Goal: Task Accomplishment & Management: Use online tool/utility

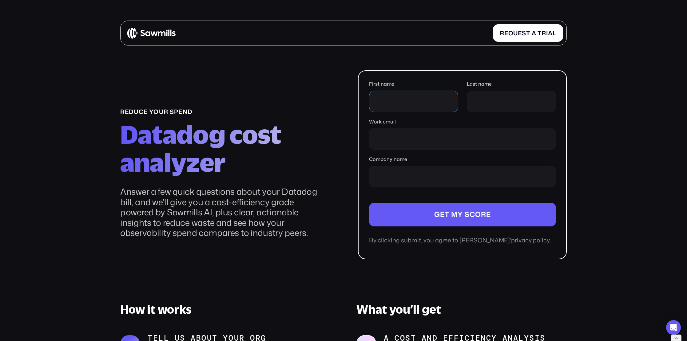
click at [411, 95] on input "First name" at bounding box center [413, 102] width 89 height 22
type input "*"
type input "*******"
type input "******"
type input "**********"
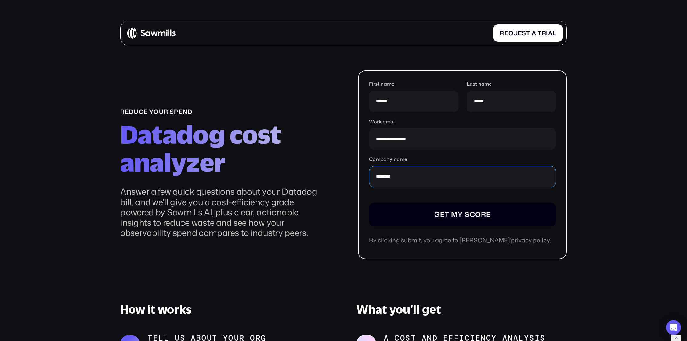
type input "********"
click at [422, 208] on input "Company name" at bounding box center [462, 215] width 187 height 24
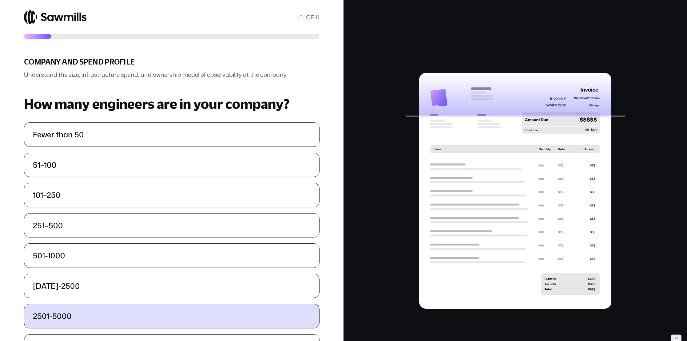
click at [114, 321] on label "2501-5000" at bounding box center [171, 317] width 295 height 24
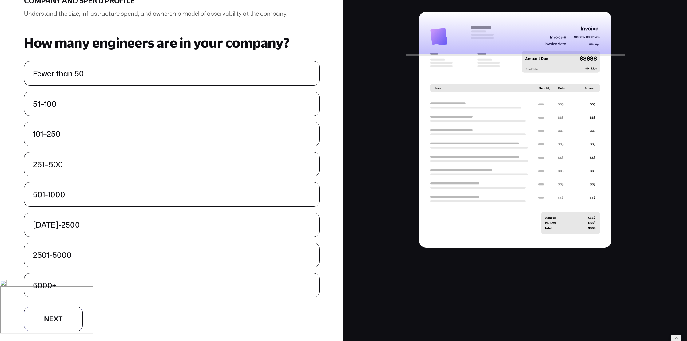
click at [67, 321] on button "N N e e x x t t" at bounding box center [53, 319] width 59 height 25
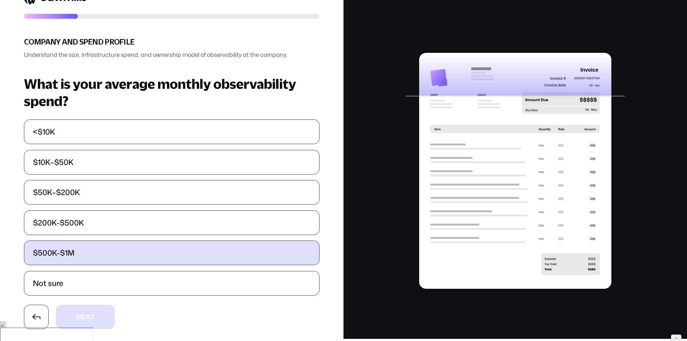
drag, startPoint x: 115, startPoint y: 256, endPoint x: 114, endPoint y: 260, distance: 4.4
click at [114, 258] on label "$500K-$1M" at bounding box center [171, 253] width 295 height 24
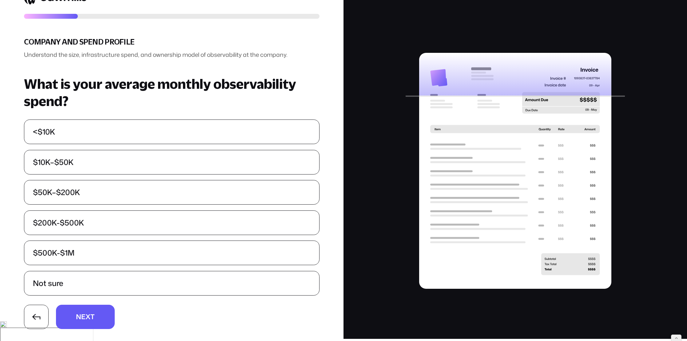
click at [86, 321] on span "e" at bounding box center [83, 324] width 4 height 7
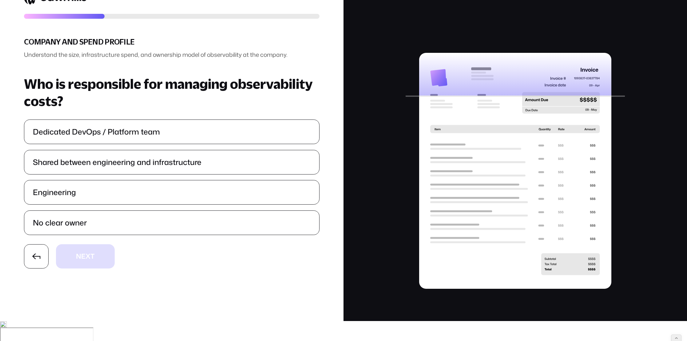
scroll to position [0, 0]
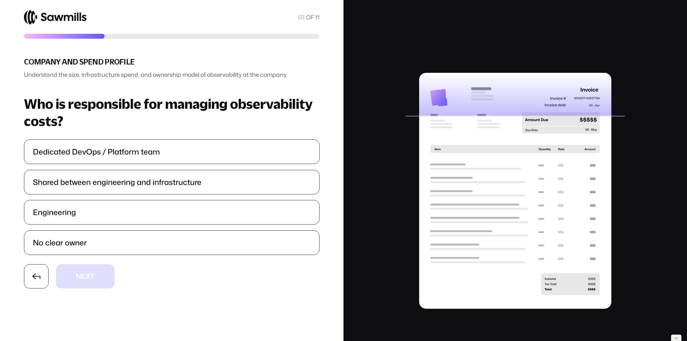
drag, startPoint x: 114, startPoint y: 220, endPoint x: 112, endPoint y: 227, distance: 7.9
click at [114, 220] on label "Engineering" at bounding box center [171, 213] width 295 height 24
drag, startPoint x: 99, startPoint y: 278, endPoint x: 114, endPoint y: 245, distance: 36.5
click at [99, 278] on button "N N e e x x t t" at bounding box center [85, 277] width 59 height 25
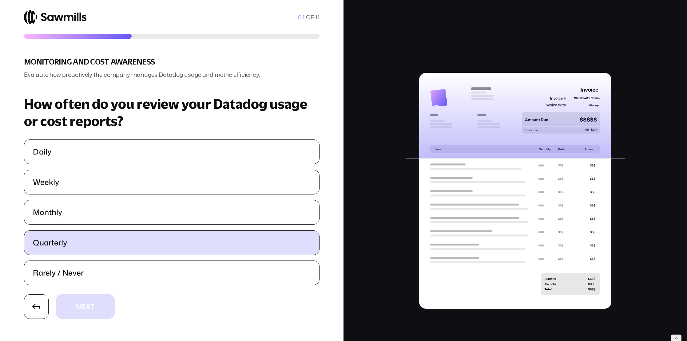
drag, startPoint x: 120, startPoint y: 197, endPoint x: 117, endPoint y: 235, distance: 37.3
click at [120, 198] on ul "Daily Weekly Monthly Quarterly Rarely / Never" at bounding box center [172, 213] width 296 height 146
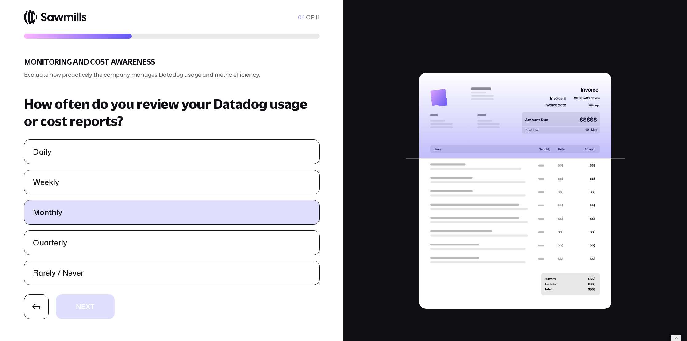
click at [118, 210] on label "Monthly" at bounding box center [171, 213] width 295 height 24
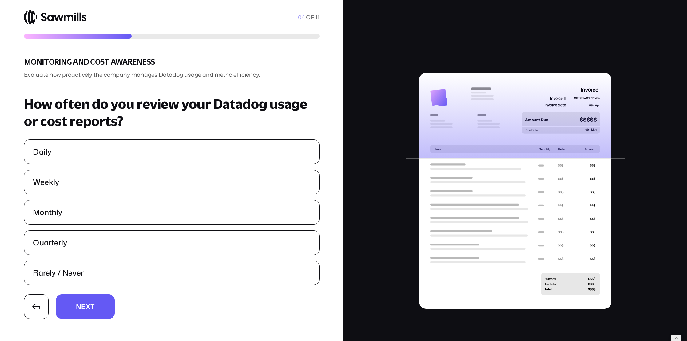
click at [97, 302] on button "N N e e x x t t" at bounding box center [85, 307] width 59 height 25
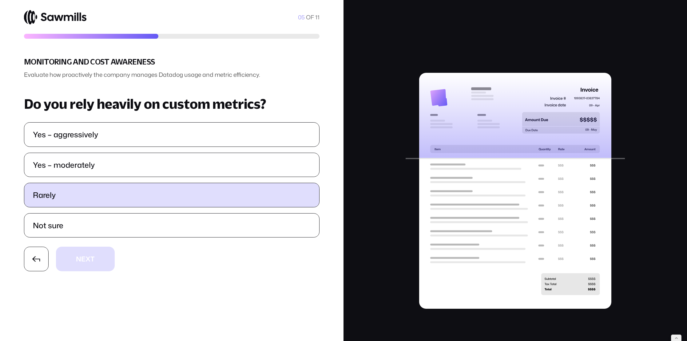
click at [115, 198] on label "Rarely" at bounding box center [171, 195] width 295 height 24
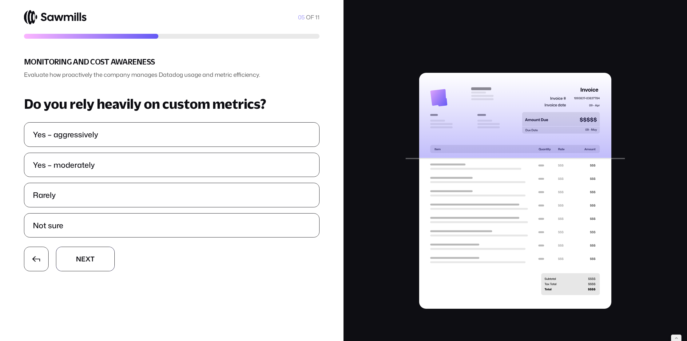
click at [102, 258] on button "N N e e x x t t" at bounding box center [85, 259] width 59 height 25
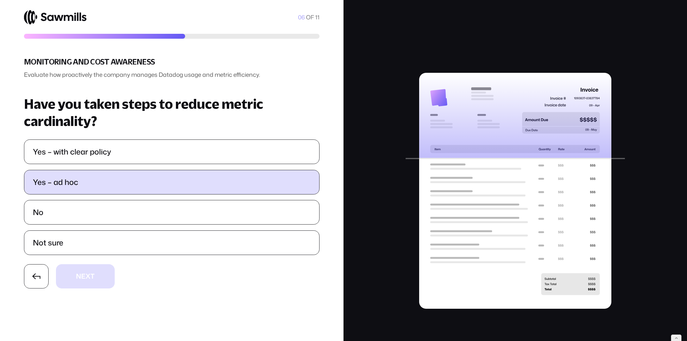
click at [118, 186] on label "Yes – ad hoc" at bounding box center [171, 182] width 295 height 24
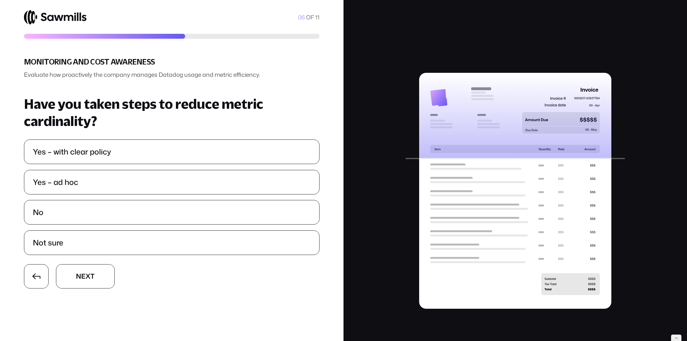
click at [107, 268] on button "N N e e x x t t" at bounding box center [85, 277] width 59 height 25
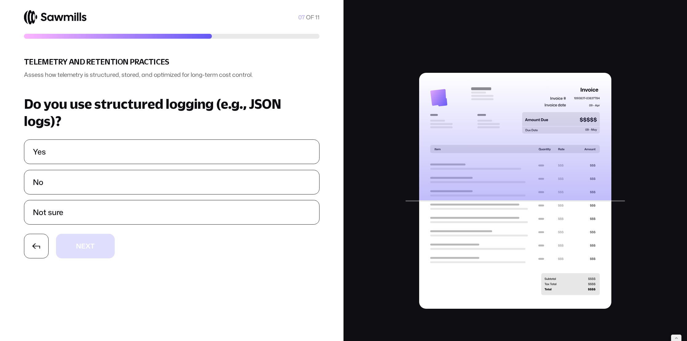
drag, startPoint x: 121, startPoint y: 187, endPoint x: 115, endPoint y: 198, distance: 12.9
click at [121, 188] on label "No" at bounding box center [171, 182] width 295 height 24
click at [95, 253] on button "N N e e x x t t" at bounding box center [85, 246] width 59 height 25
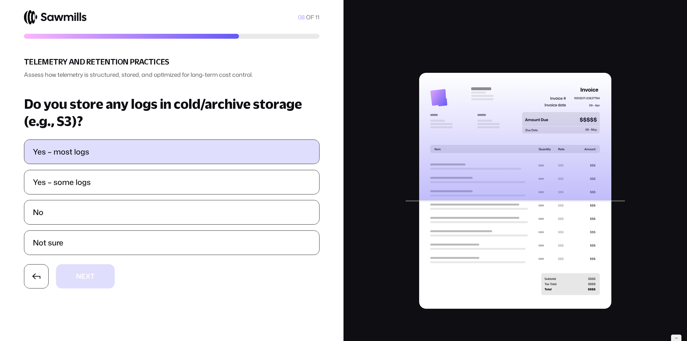
click at [110, 156] on label "Yes – most logs" at bounding box center [171, 152] width 295 height 24
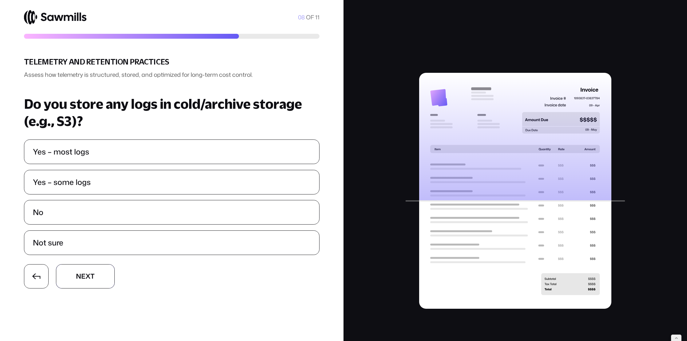
click at [98, 267] on button "N N e e x x t t" at bounding box center [85, 277] width 59 height 25
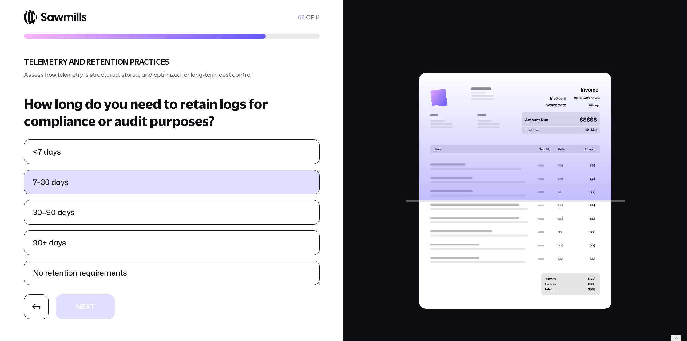
click at [114, 182] on label "7–30 days" at bounding box center [171, 182] width 295 height 24
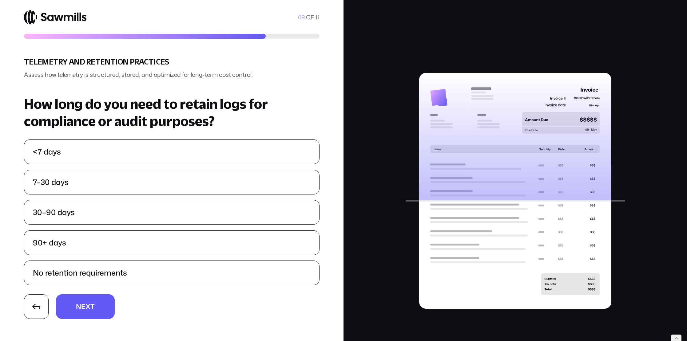
click at [105, 260] on ul "<7 days 7–30 days 30–90 days 90+ days No retention requirements" at bounding box center [172, 213] width 296 height 146
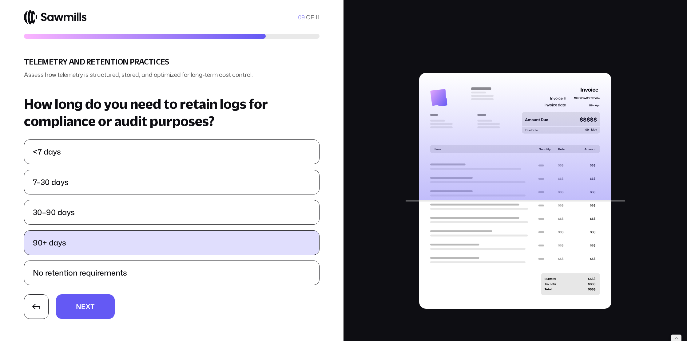
click at [108, 252] on label "90+ days" at bounding box center [171, 243] width 295 height 24
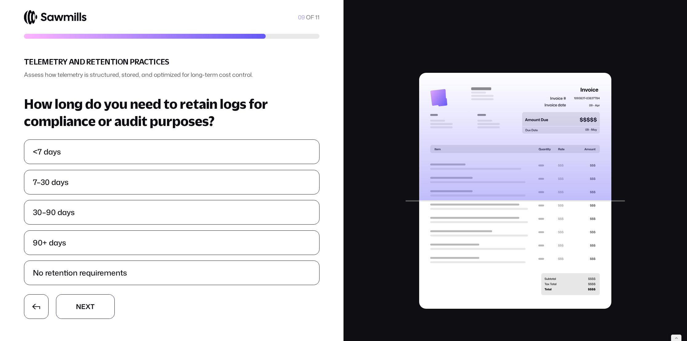
click at [94, 301] on button "N N e e x x t t" at bounding box center [85, 307] width 59 height 25
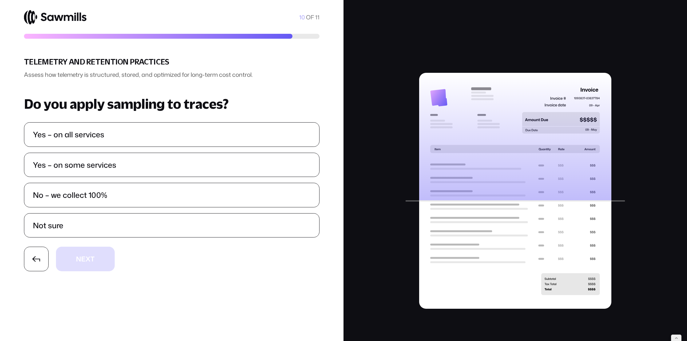
click at [102, 195] on label "No – we collect 100%" at bounding box center [171, 195] width 295 height 24
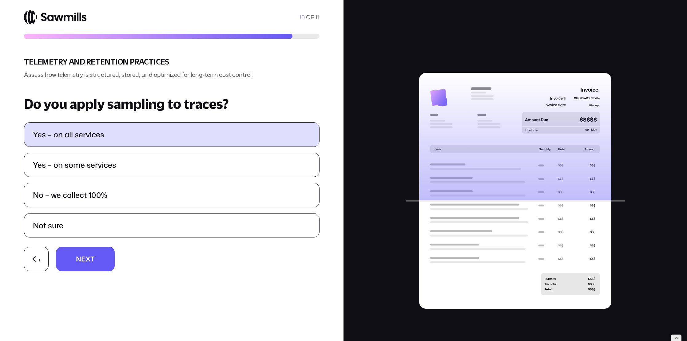
click at [102, 138] on label "Yes – on all services" at bounding box center [171, 135] width 295 height 24
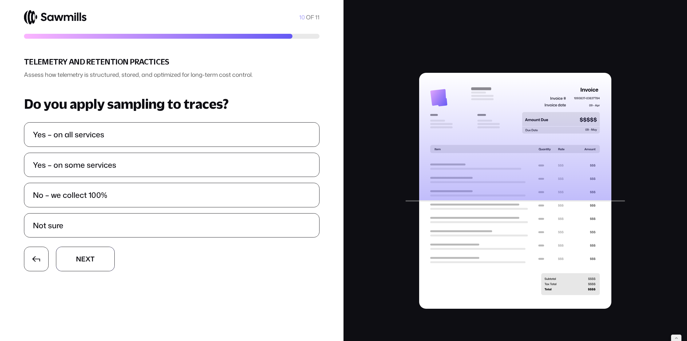
click at [98, 261] on button "N N e e x x t t" at bounding box center [85, 259] width 59 height 25
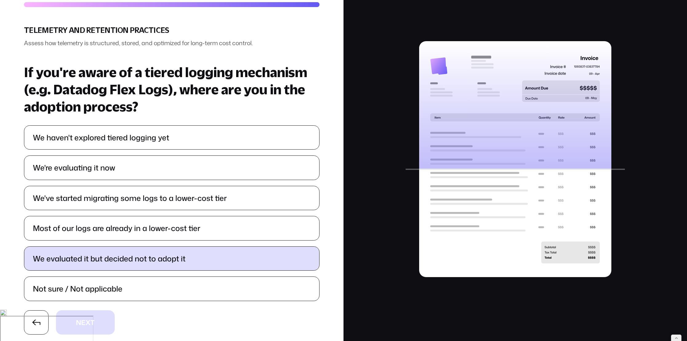
scroll to position [37, 0]
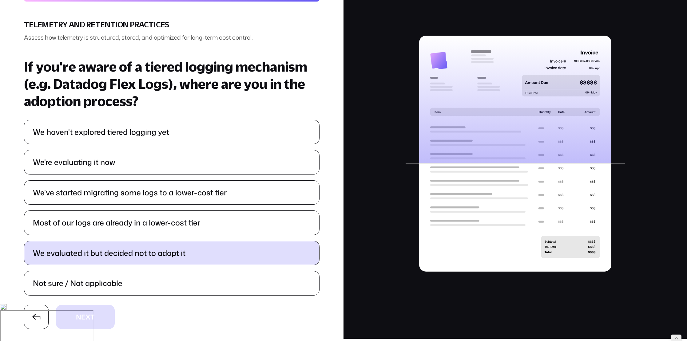
click at [105, 248] on label "We evaluated it but decided not to adopt it" at bounding box center [171, 253] width 295 height 24
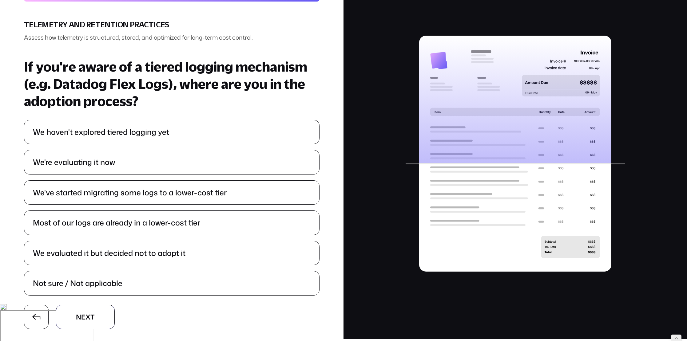
click at [94, 313] on button "N N e e x x t t" at bounding box center [85, 317] width 59 height 25
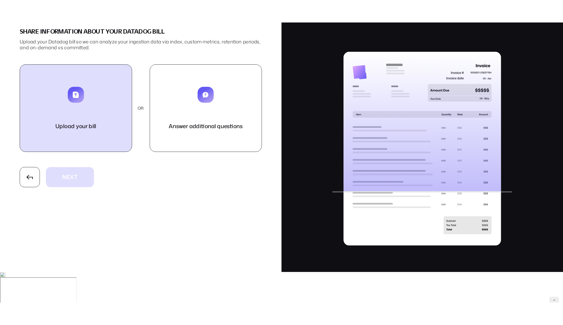
scroll to position [0, 0]
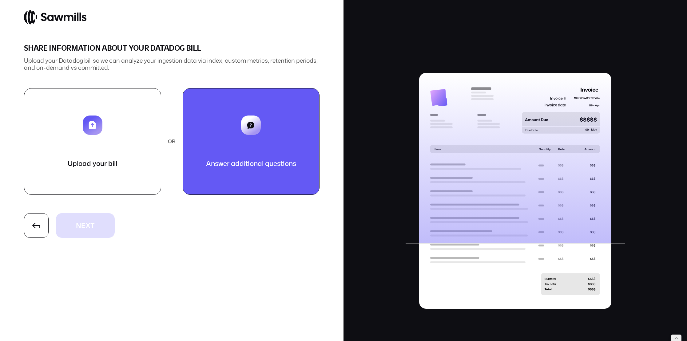
click at [238, 148] on button "Answer additional questions" at bounding box center [251, 141] width 137 height 107
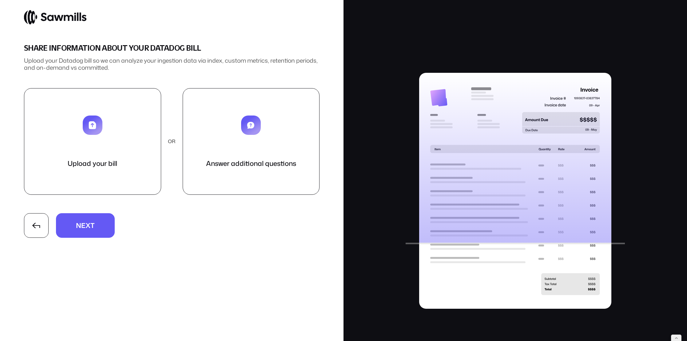
click at [103, 235] on button "N N e e x x t t" at bounding box center [85, 225] width 59 height 25
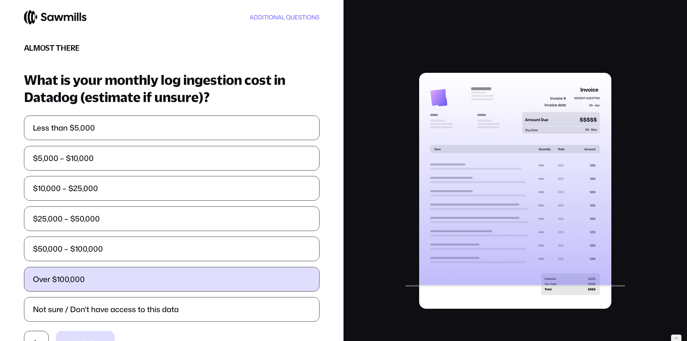
click at [129, 276] on label "Over $100,000" at bounding box center [171, 280] width 295 height 24
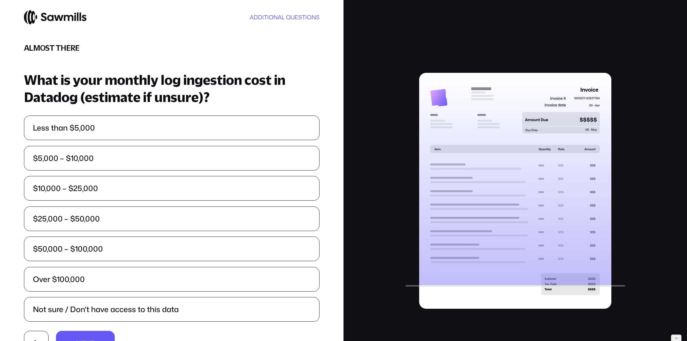
click at [102, 333] on section "ADDITIONAL QUESTIONS Almost there What is your monthly log ingestion cost in Da…" at bounding box center [172, 183] width 344 height 366
click at [99, 334] on button "N N e e x x t t" at bounding box center [85, 343] width 59 height 25
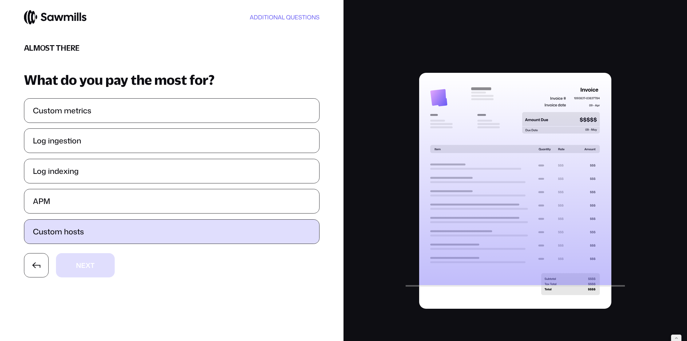
drag, startPoint x: 100, startPoint y: 204, endPoint x: 99, endPoint y: 221, distance: 17.9
click at [100, 205] on label "APM" at bounding box center [171, 201] width 295 height 24
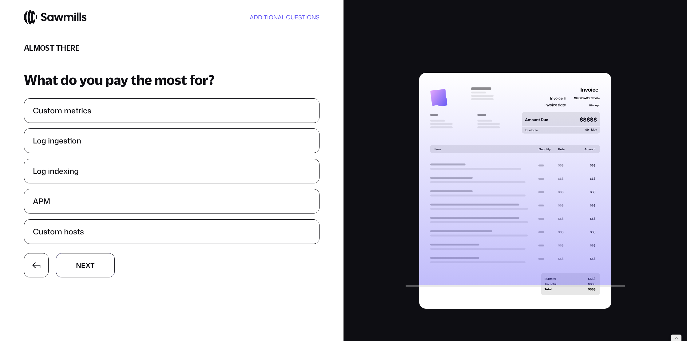
click at [94, 257] on button "N N e e x x t t" at bounding box center [85, 265] width 59 height 25
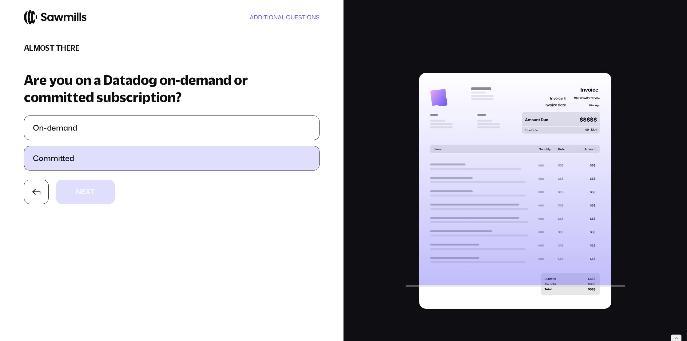
click at [106, 162] on label "Committed" at bounding box center [171, 158] width 295 height 24
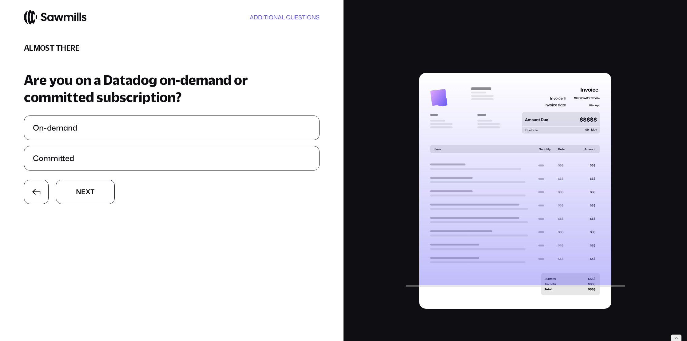
click at [100, 199] on button "N N e e x x t t" at bounding box center [85, 192] width 59 height 25
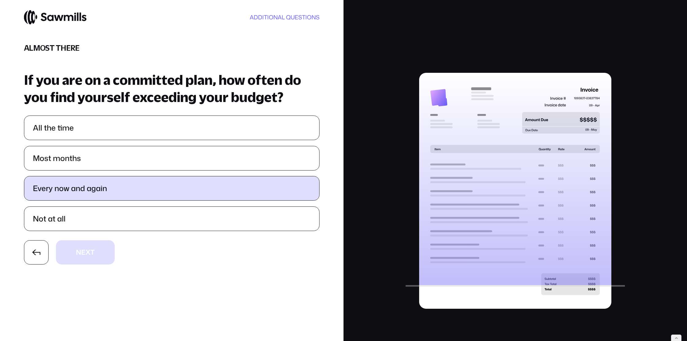
click at [103, 195] on label "Every now and again" at bounding box center [171, 189] width 295 height 24
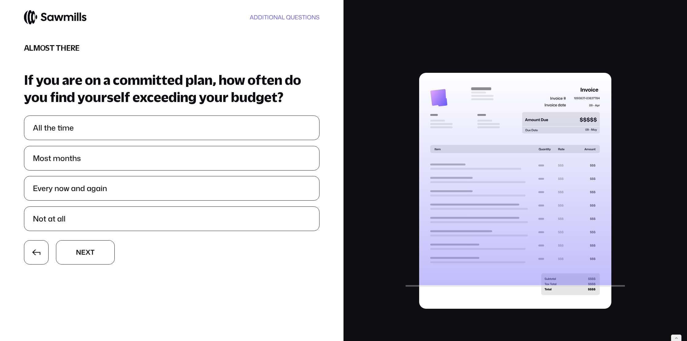
click at [95, 250] on button "N N e e x x t t" at bounding box center [85, 253] width 59 height 25
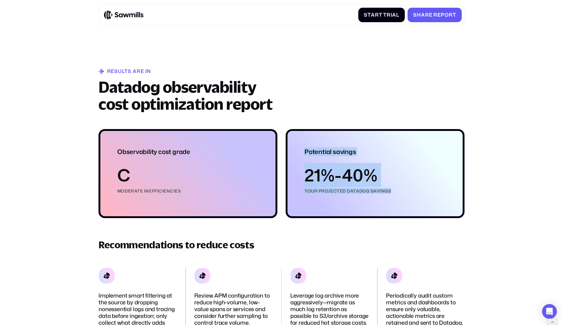
drag, startPoint x: 299, startPoint y: 147, endPoint x: 389, endPoint y: 194, distance: 101.8
click at [389, 194] on div "Potential savings 21%-40% your projected Datadog Savings" at bounding box center [374, 173] width 179 height 89
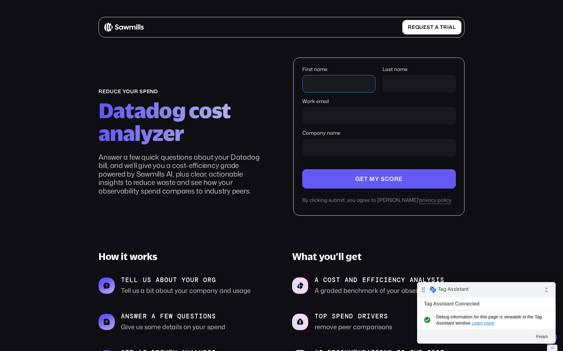
click at [311, 84] on input "First name" at bounding box center [338, 84] width 73 height 18
click at [314, 84] on input "First name" at bounding box center [338, 84] width 73 height 18
type input "*"
type input "*******"
type input "******"
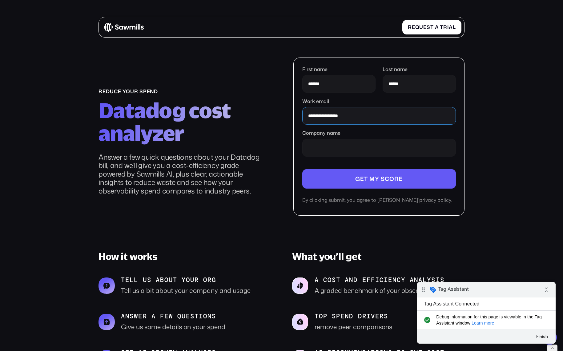
type input "**********"
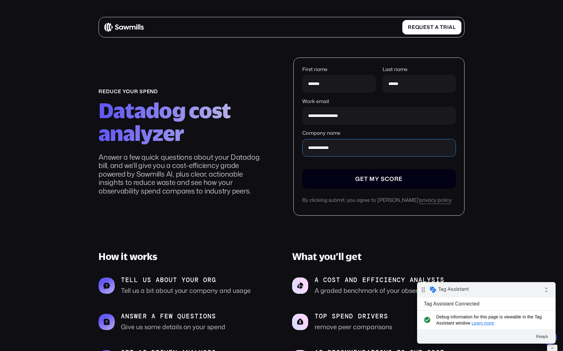
type input "**********"
click at [386, 176] on input "Company name" at bounding box center [379, 178] width 154 height 19
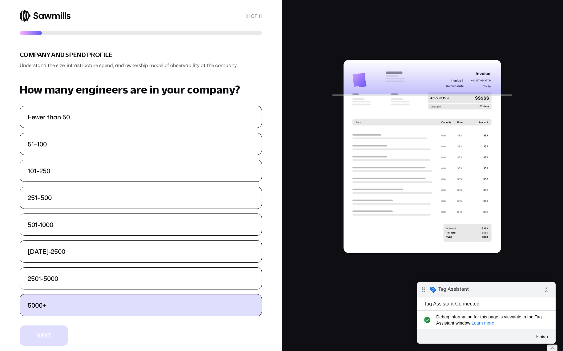
click at [153, 314] on label "5000+" at bounding box center [140, 305] width 241 height 22
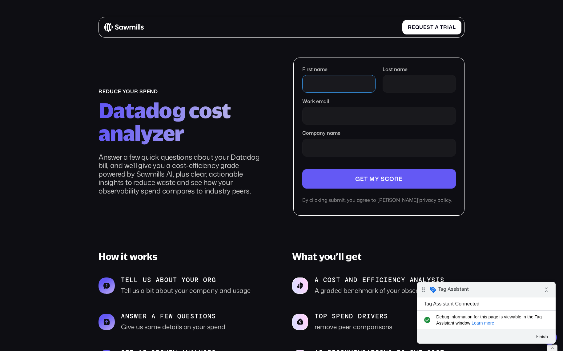
click at [332, 81] on input "First name" at bounding box center [338, 84] width 73 height 18
type input "*"
type input "*******"
type input "******"
type input "**********"
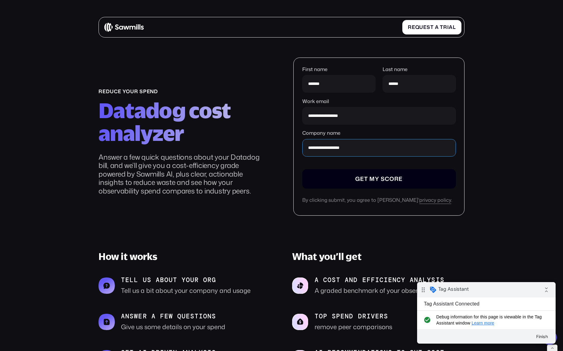
type input "**********"
click at [386, 178] on input "Company name" at bounding box center [379, 178] width 154 height 19
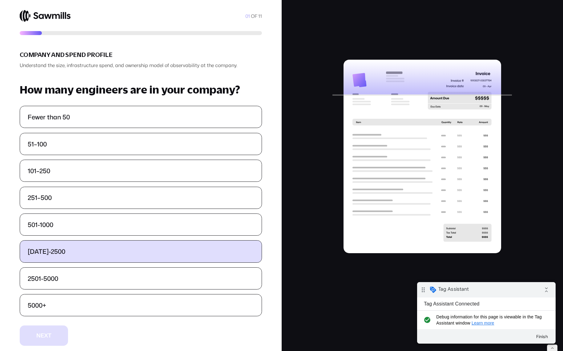
click at [122, 262] on label "[DATE]-2500" at bounding box center [140, 252] width 241 height 22
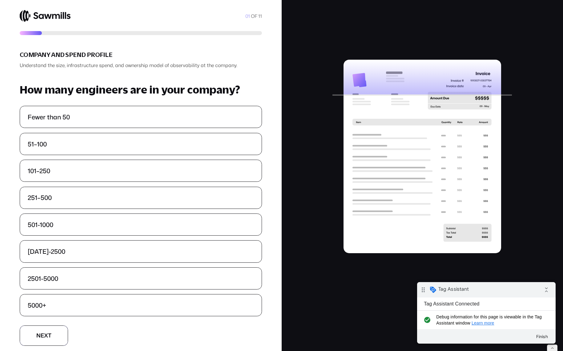
click at [48, 330] on button "N N e e x x t t" at bounding box center [44, 335] width 48 height 20
